Goal: Find specific page/section: Find specific page/section

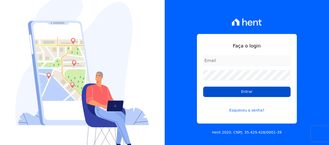
type input "[EMAIL_ADDRESS][DOMAIN_NAME]"
click at [223, 91] on input "Entrar" at bounding box center [246, 92] width 87 height 10
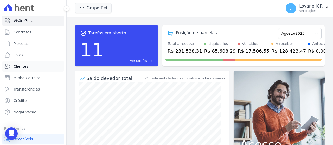
click at [31, 66] on link "Clientes" at bounding box center [33, 66] width 62 height 10
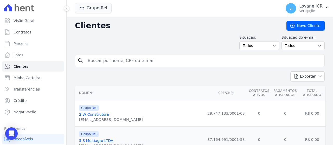
click at [121, 61] on input "search" at bounding box center [203, 61] width 238 height 10
paste input "[PERSON_NAME] [PERSON_NAME]"
type input "[PERSON_NAME] [PERSON_NAME]"
